Goal: Use online tool/utility: Utilize a website feature to perform a specific function

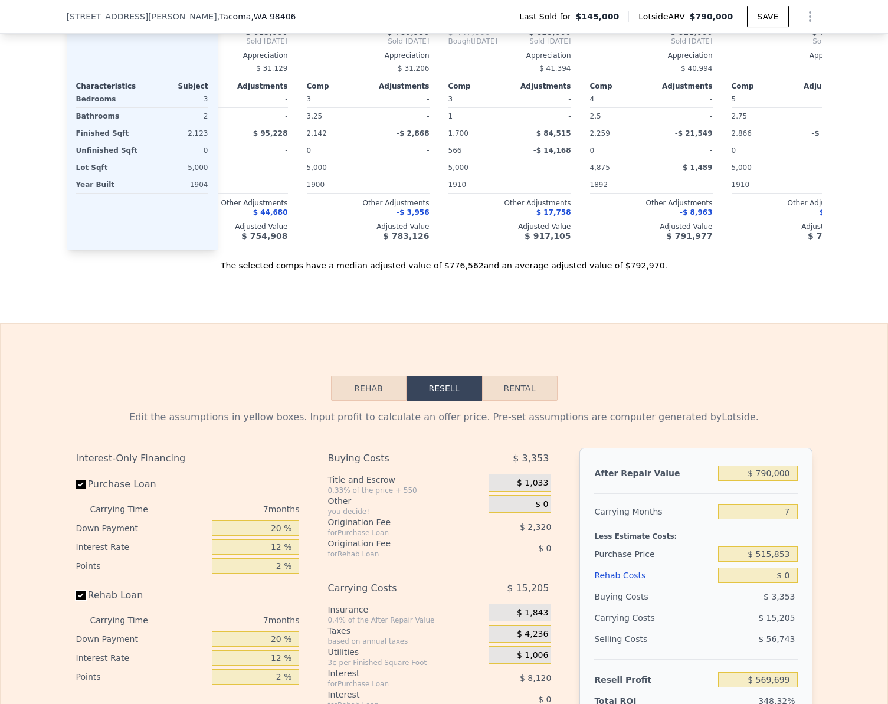
scroll to position [1294, 0]
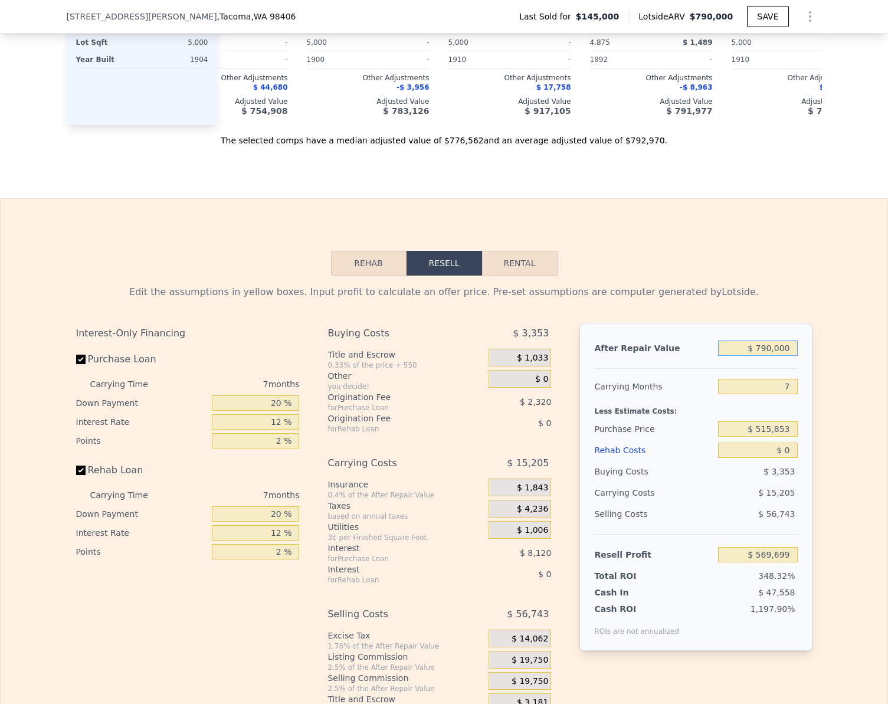
click at [784, 356] on input "$ 790,000" at bounding box center [757, 348] width 79 height 15
type input "$ 21"
type input "-$ 162,246"
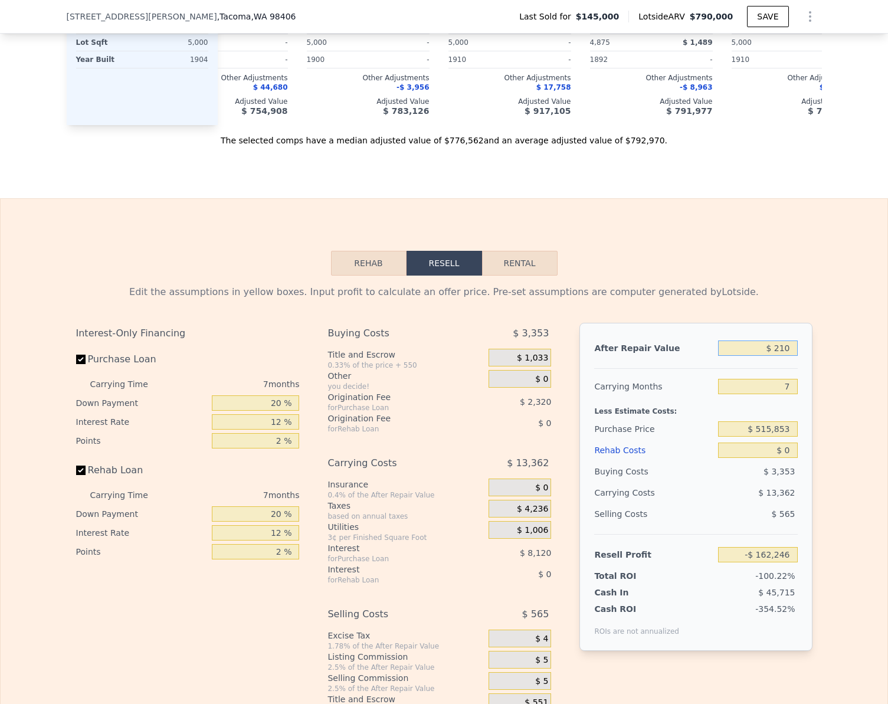
type input "$ 2,100"
type input "-$ 160,320"
type input "$ 210,000"
type input "$ 32,308"
type input "$ 2,100,000"
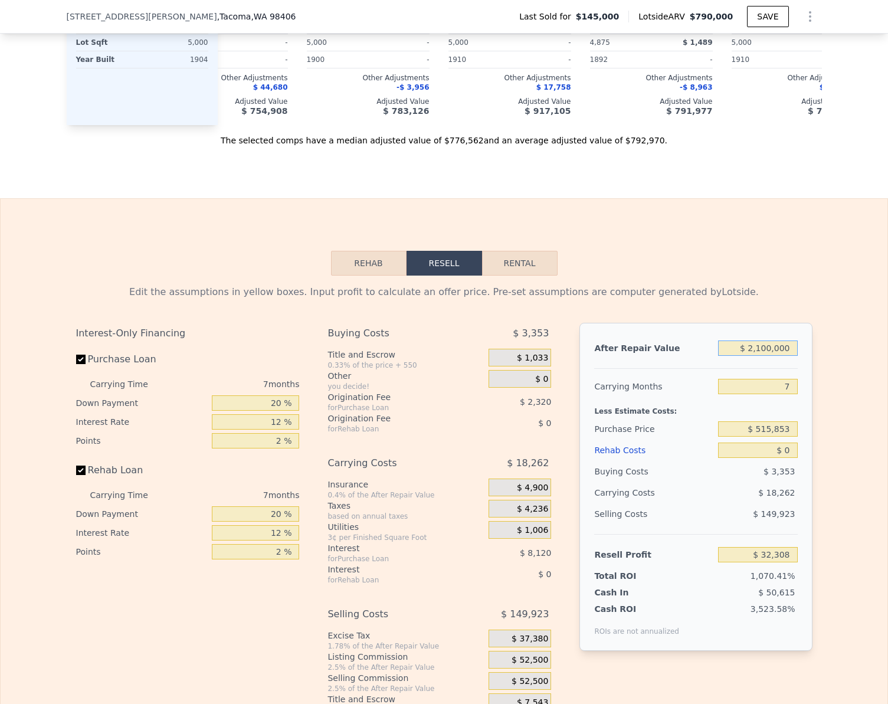
type input "$ 1,783,462"
type input "$ 2,100,000"
click at [783, 458] on input "$ 0" at bounding box center [757, 450] width 79 height 15
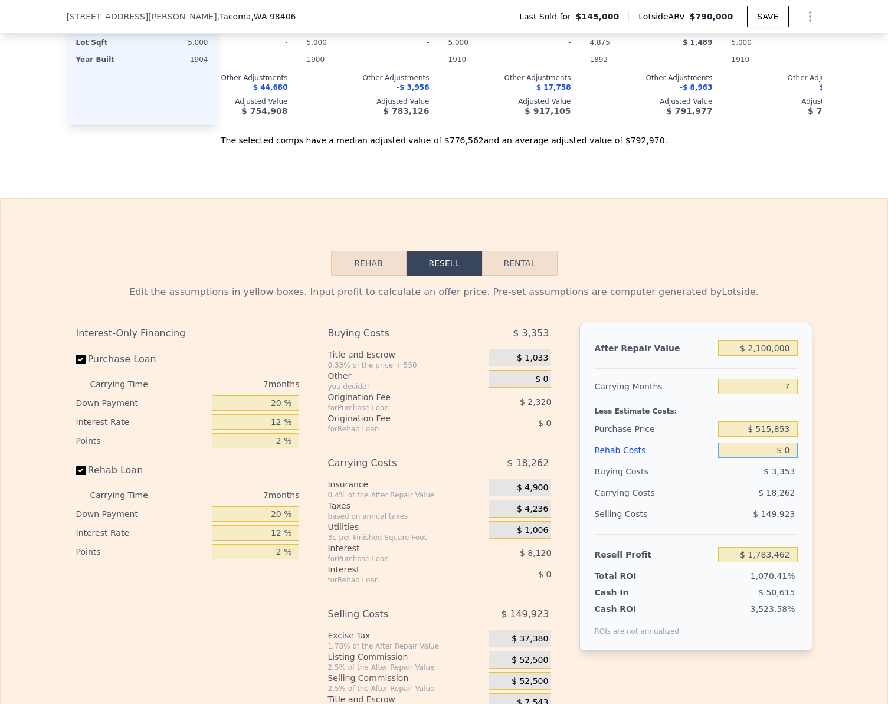
type input "$ 2"
type input "$ 1,783,460"
type input "$ 20,000"
type input "$ 1,762,022"
type input "$ 200,000"
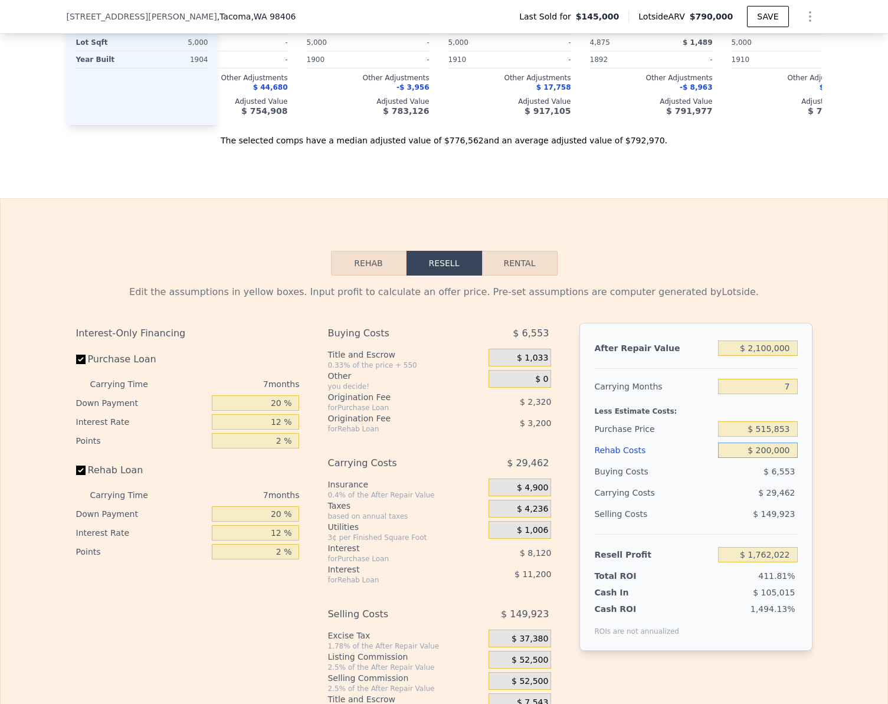
type input "$ 1,569,062"
type input "$ 200,000"
click at [77, 475] on input "Rehab Loan" at bounding box center [80, 470] width 9 height 9
checkbox input "false"
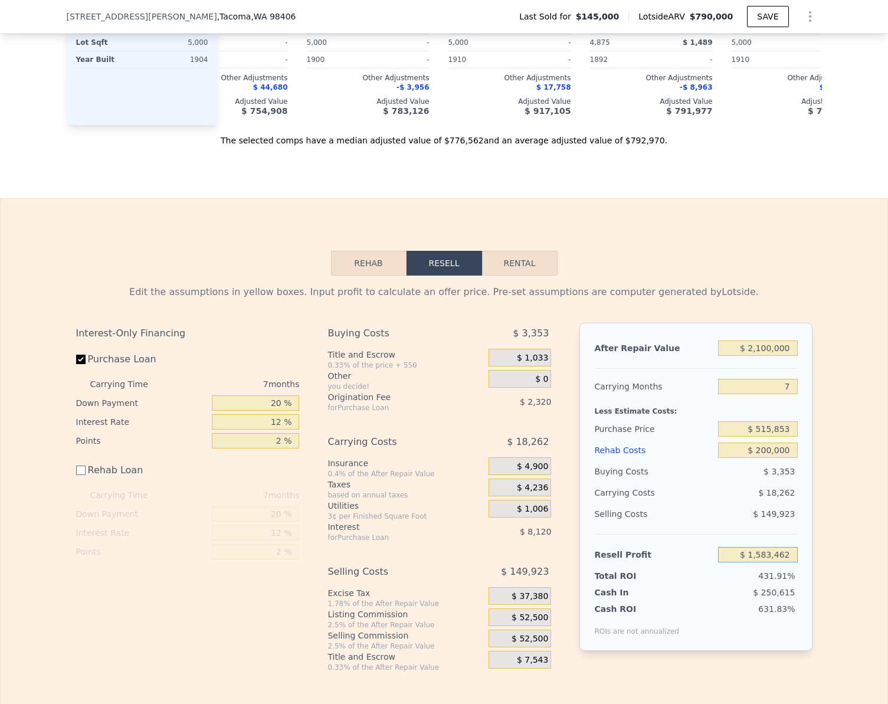
click at [786, 563] on input "$ 1,583,462" at bounding box center [757, 554] width 79 height 15
type input "$ 150,000"
click at [820, 550] on div "Edit the assumptions in yellow boxes. Input profit to calculate an offer price.…" at bounding box center [444, 474] width 887 height 397
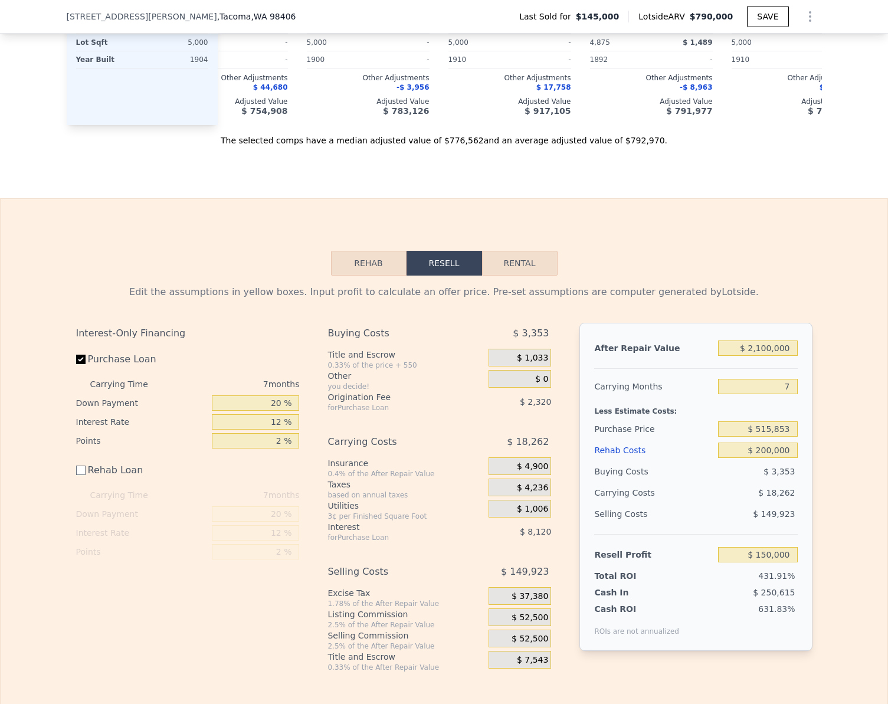
type input "$ 1,478,046"
click at [790, 458] on input "$ 200,000" at bounding box center [757, 450] width 79 height 15
type input "$ 25"
type input "$ 349,975"
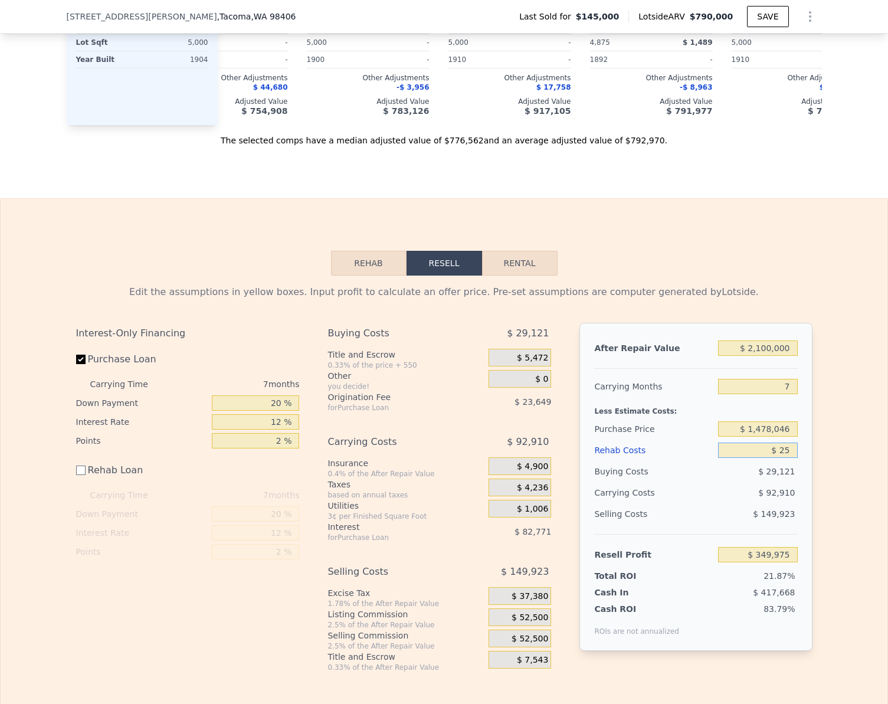
type input "$ 250"
type input "$ 349,750"
type input "$ 250,000"
type input "$ 100,000"
type input "$ 250,000"
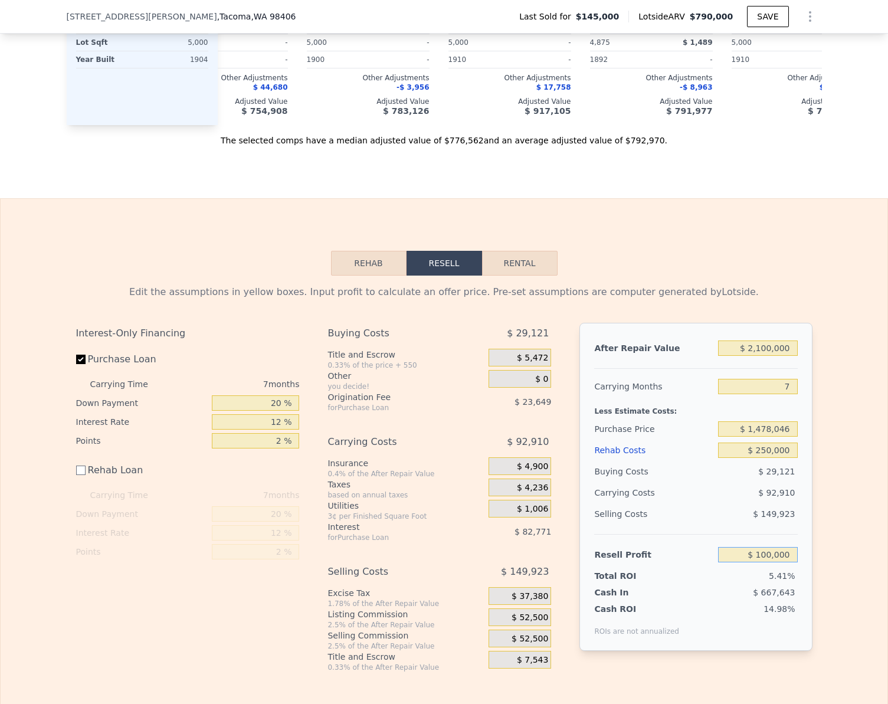
click at [772, 563] on input "$ 100,000" at bounding box center [757, 554] width 79 height 15
type input "$ 150,000"
click at [832, 531] on div "Edit the assumptions in yellow boxes. Input profit to calculate an offer price.…" at bounding box center [444, 474] width 887 height 397
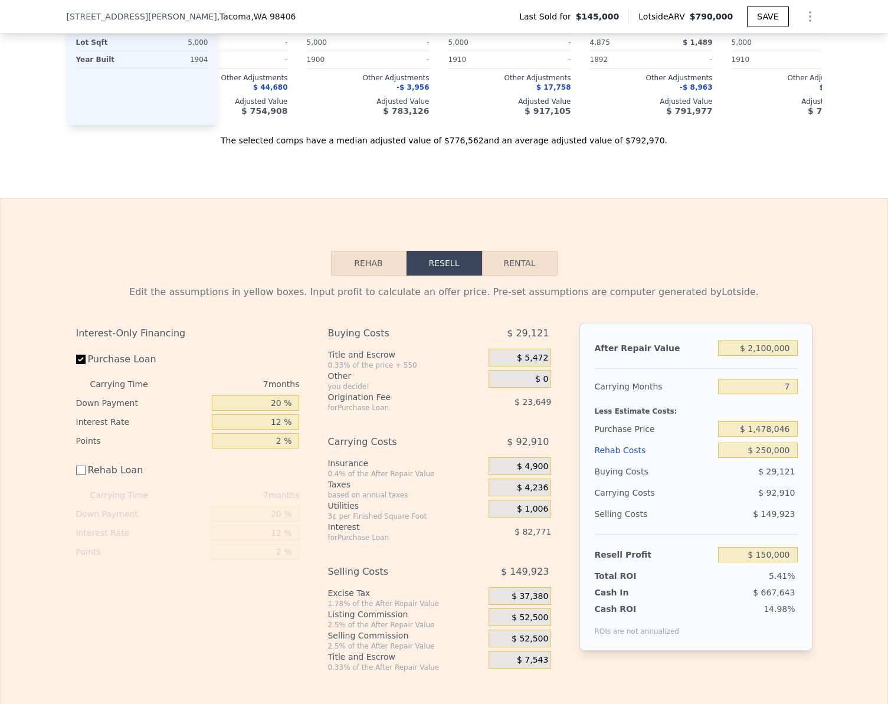
type input "$ 1,431,549"
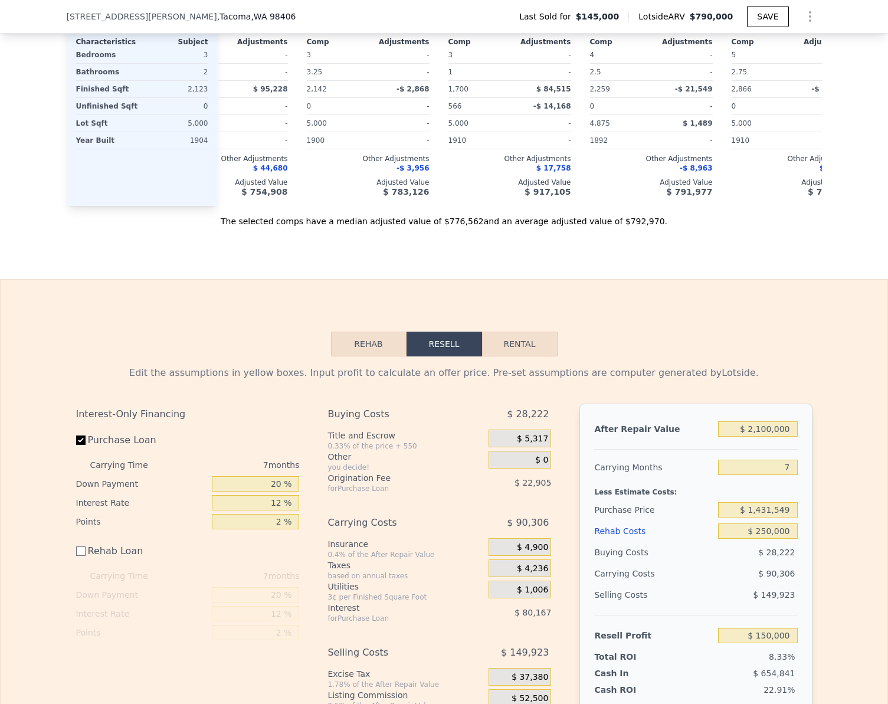
scroll to position [1210, 0]
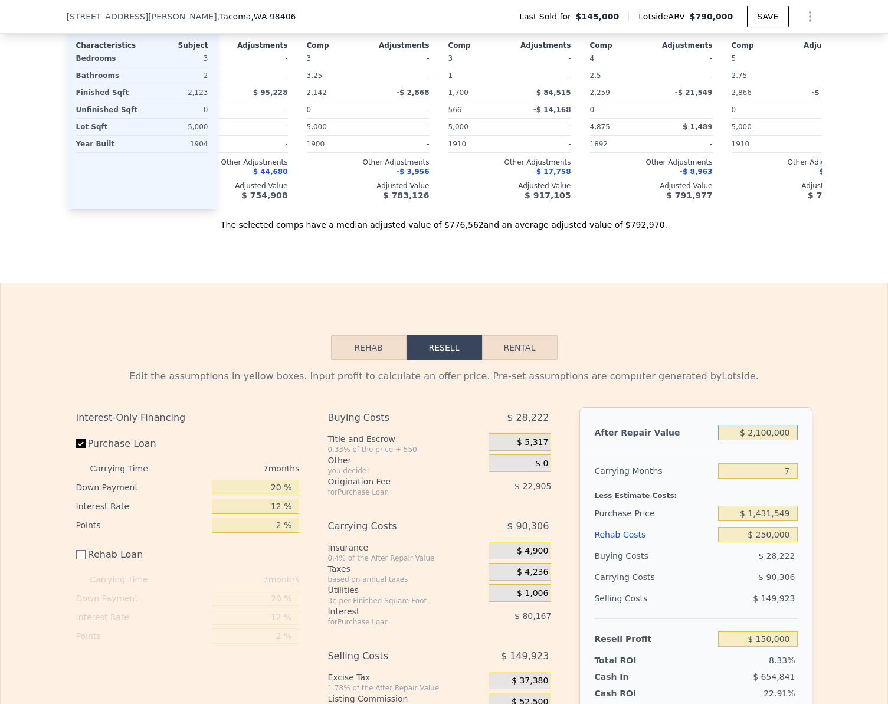
click at [787, 440] on input "$ 2,100,000" at bounding box center [757, 432] width 79 height 15
type input "$ 1"
type input "-$ 1,795,726"
type input "$ 19"
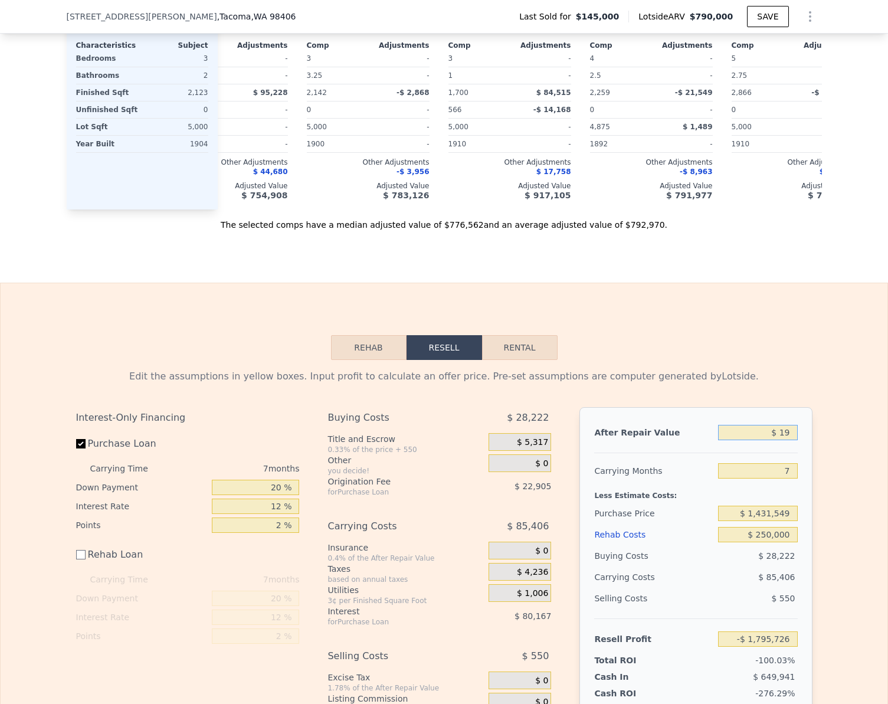
type input "-$ 1,795,708"
type input "$ 190"
type input "-$ 1,795,551"
type input "$ 19,000"
type input "-$ 1,778,122"
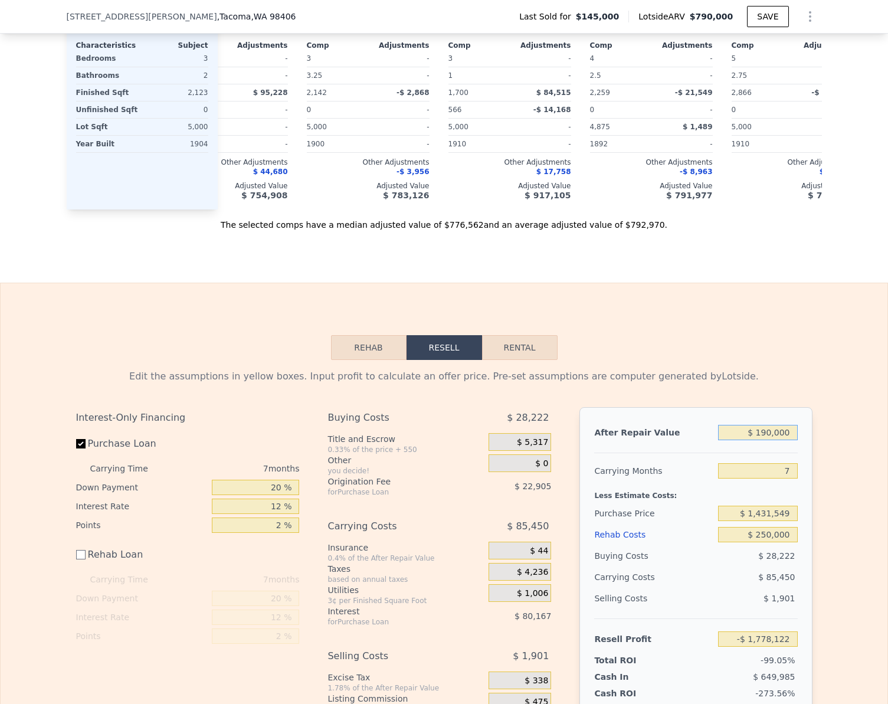
type input "$ 1,900,000"
type input "-$ 35,307"
type input "$ 1,900,000"
click at [798, 445] on div "After Repair Value $ 1,900,000 Carrying Months 7 Less Estimate Costs: Purchase …" at bounding box center [696, 571] width 233 height 328
click at [783, 647] on input "-$ 35,307" at bounding box center [757, 639] width 79 height 15
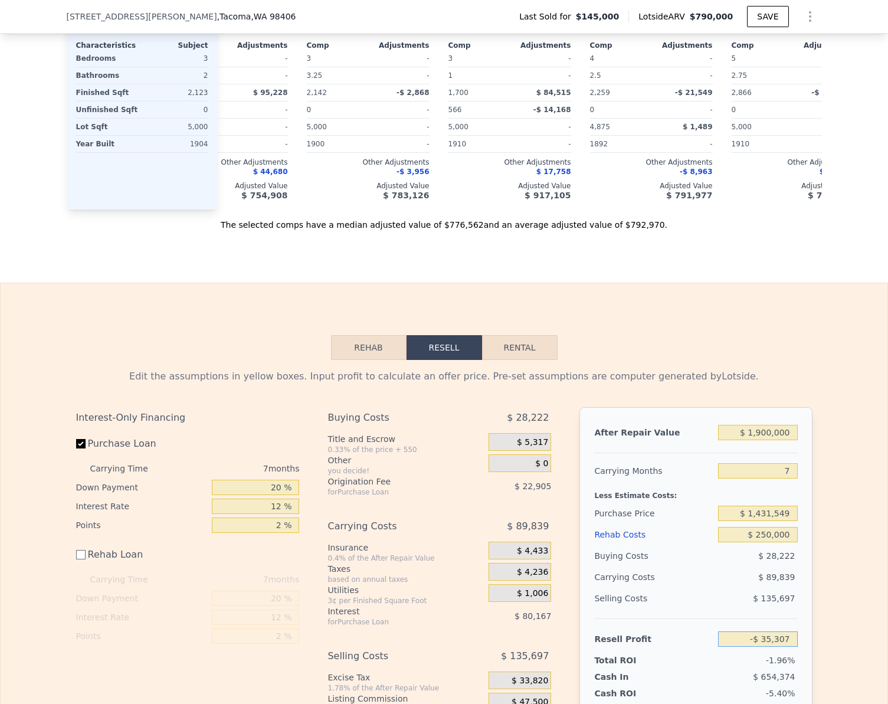
click at [783, 647] on input "-$ 35,307" at bounding box center [757, 639] width 79 height 15
type input "$ 150,000"
click at [843, 588] on div "Edit the assumptions in yellow boxes. Input profit to calculate an offer price.…" at bounding box center [444, 558] width 887 height 397
type input "$ 1,259,219"
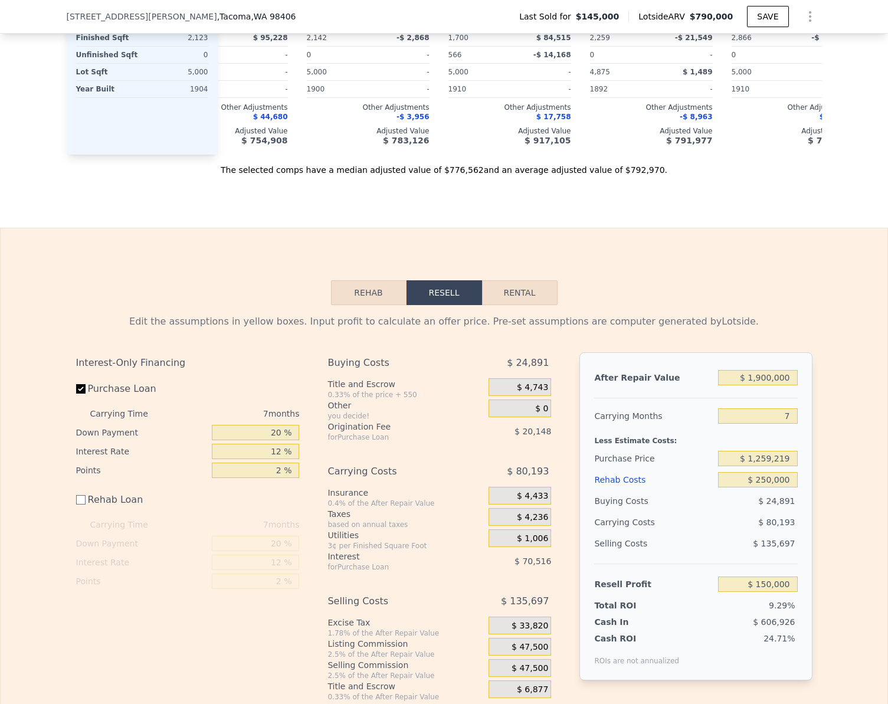
scroll to position [1322, 0]
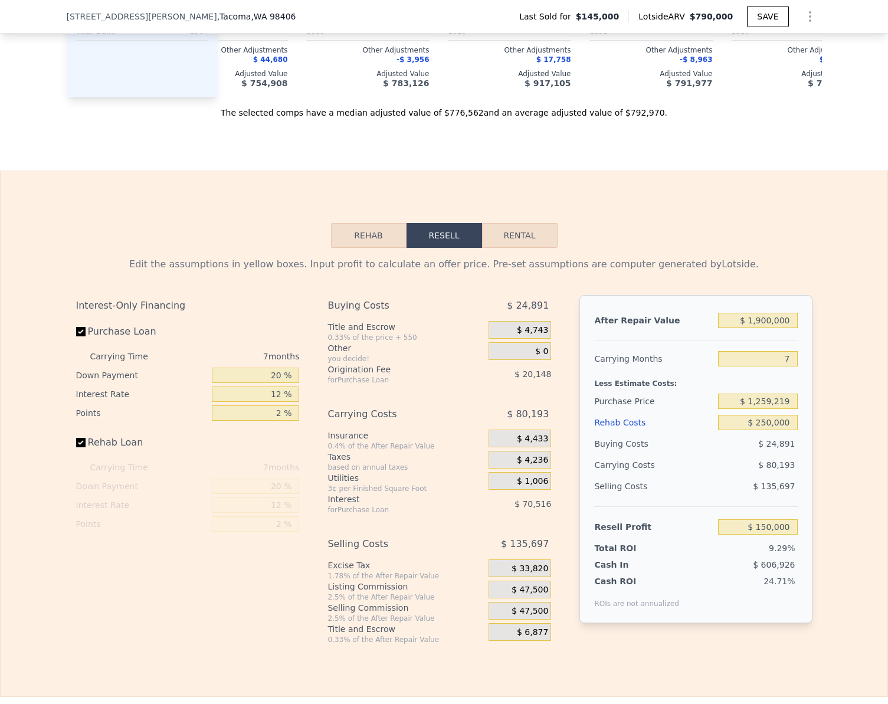
checkbox input "true"
type input "$ 790,000"
type input "$ 0"
type input "$ 569,699"
